Goal: Task Accomplishment & Management: Use online tool/utility

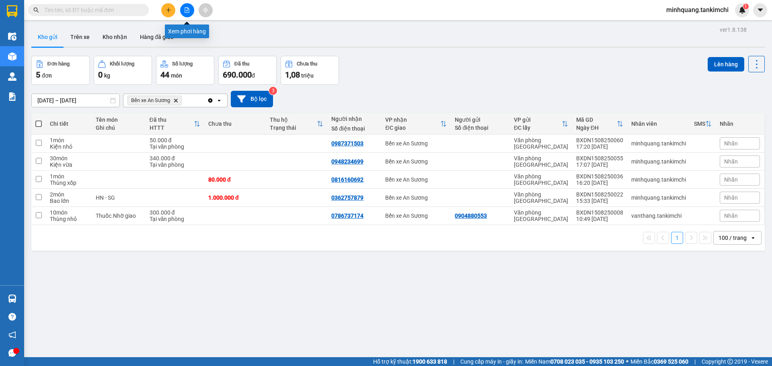
click at [187, 9] on icon "file-add" at bounding box center [187, 10] width 4 height 6
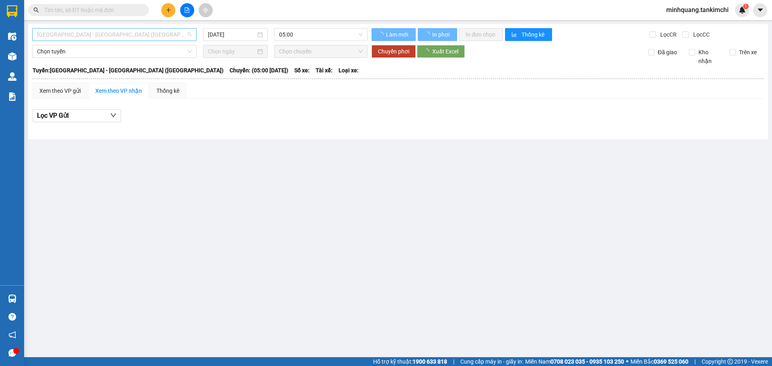
click at [74, 37] on span "[GEOGRAPHIC_DATA] - [GEOGRAPHIC_DATA] ([GEOGRAPHIC_DATA])" at bounding box center [114, 35] width 155 height 12
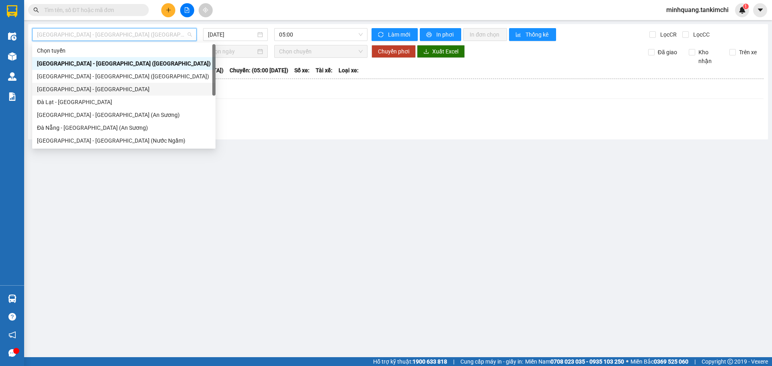
click at [76, 90] on div "[GEOGRAPHIC_DATA] - [GEOGRAPHIC_DATA]" at bounding box center [124, 89] width 174 height 9
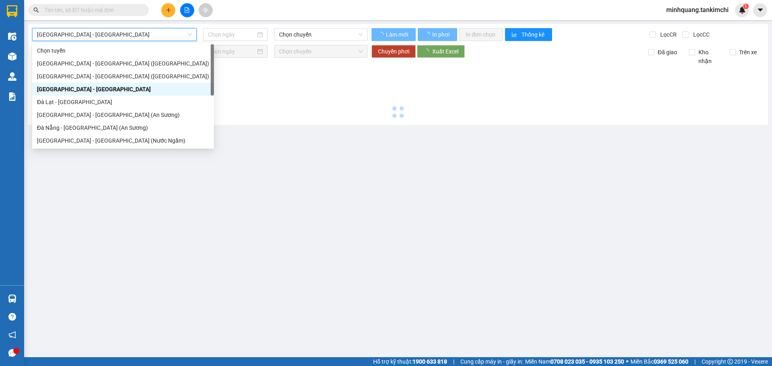
type input "[DATE]"
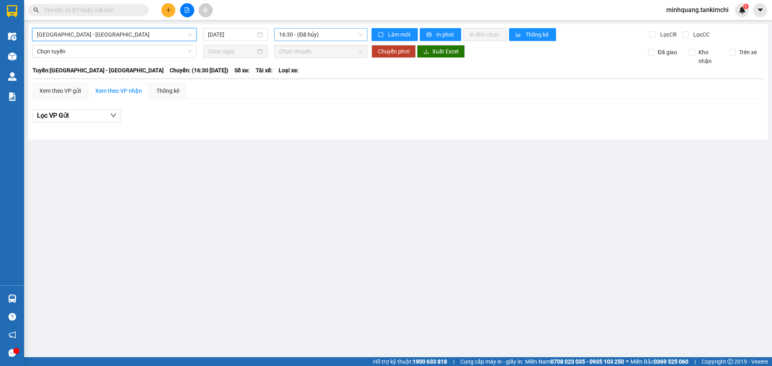
click at [312, 37] on span "16:30 - (Đã hủy)" at bounding box center [321, 35] width 84 height 12
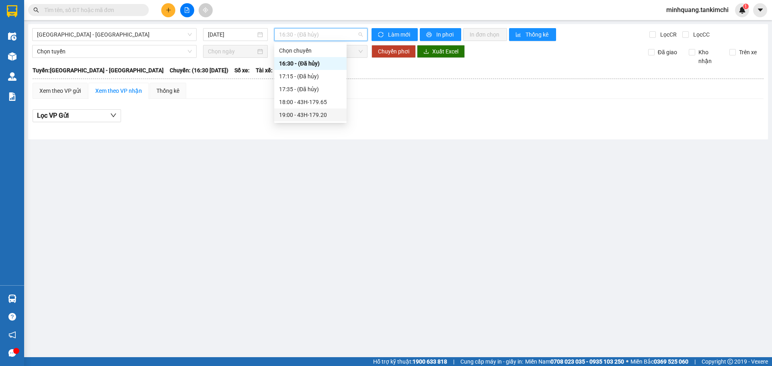
click at [316, 113] on div "19:00 - 43H-179.20" at bounding box center [310, 115] width 63 height 9
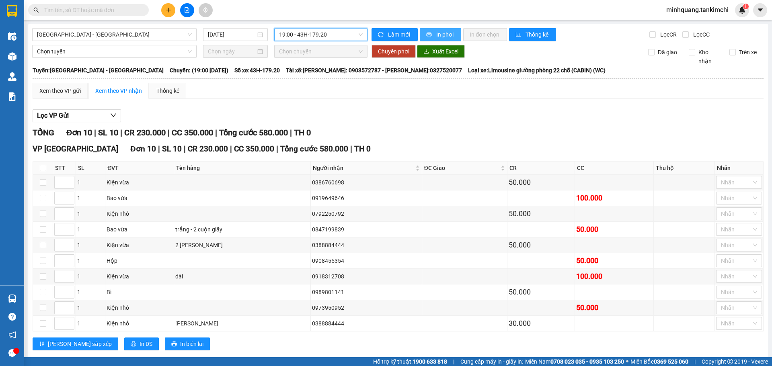
click at [444, 32] on span "In phơi" at bounding box center [445, 34] width 18 height 9
click at [103, 37] on span "[GEOGRAPHIC_DATA] - [GEOGRAPHIC_DATA]" at bounding box center [114, 35] width 155 height 12
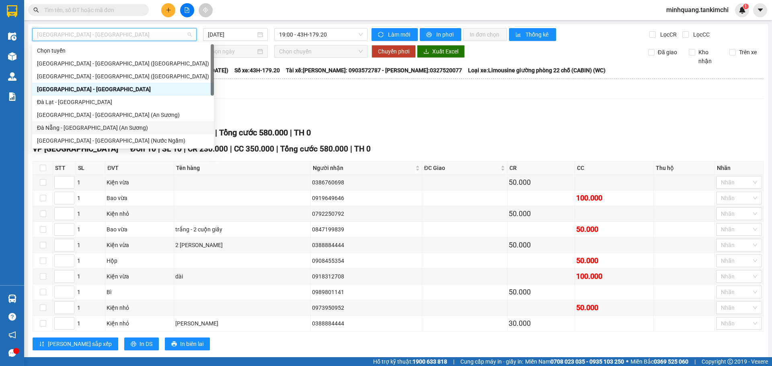
click at [65, 128] on div "Đà Nẵng - [GEOGRAPHIC_DATA] (An Sương)" at bounding box center [123, 127] width 172 height 9
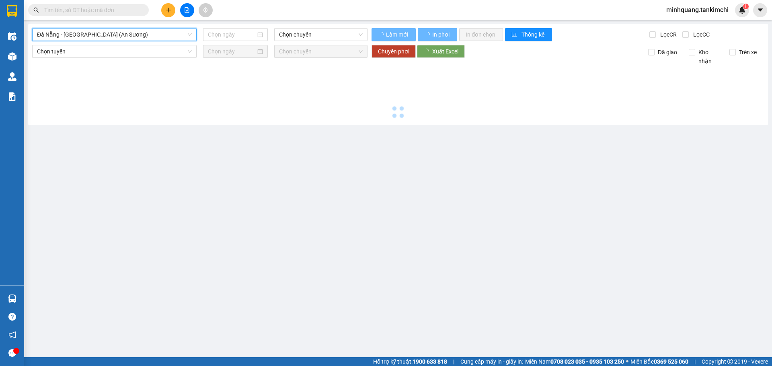
type input "[DATE]"
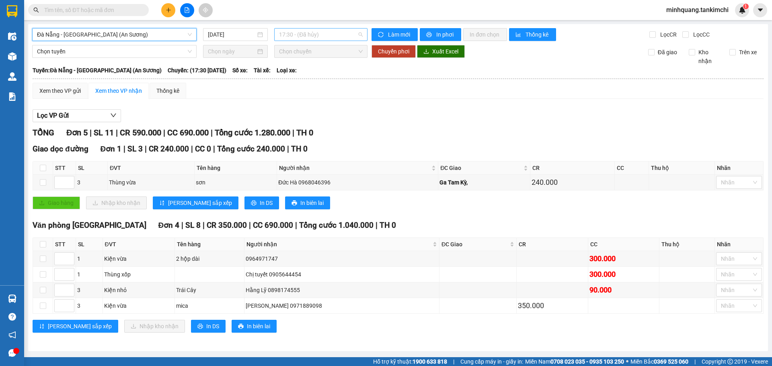
click at [322, 35] on span "17:30 - (Đã hủy)" at bounding box center [321, 35] width 84 height 12
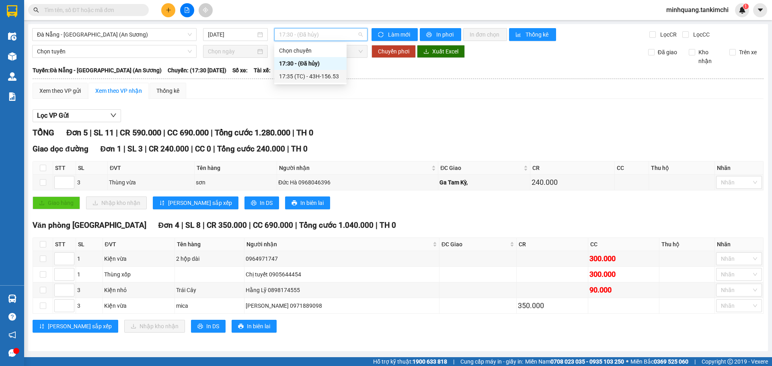
click at [312, 75] on div "17:35 (TC) - 43H-156.53" at bounding box center [310, 76] width 63 height 9
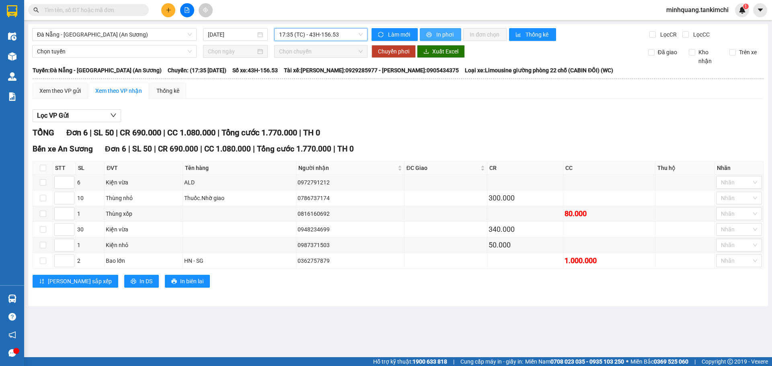
click at [446, 34] on span "In phơi" at bounding box center [445, 34] width 18 height 9
